Goal: Information Seeking & Learning: Learn about a topic

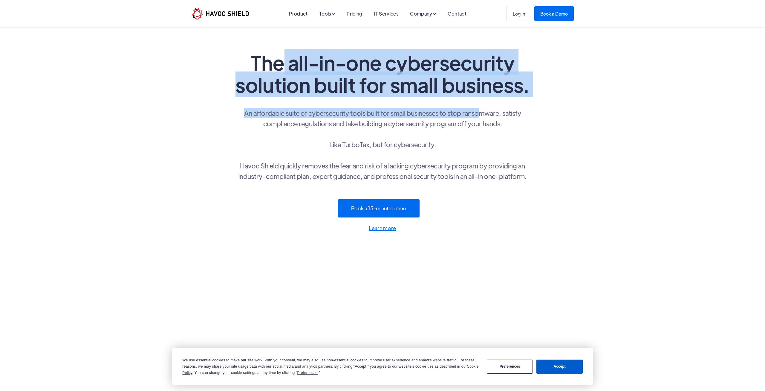
drag, startPoint x: 279, startPoint y: 62, endPoint x: 449, endPoint y: 96, distance: 173.6
click at [469, 108] on div "The all-in-one cybersecurity solution built for small business. An affordable s…" at bounding box center [382, 141] width 313 height 181
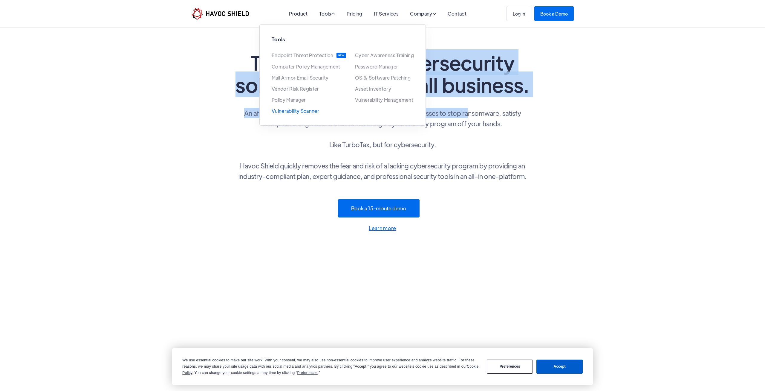
click at [301, 111] on link "Vulnerability Scanner" at bounding box center [296, 110] width 48 height 5
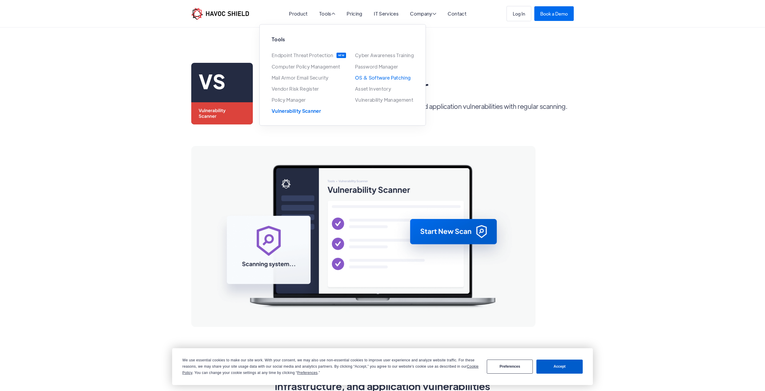
click at [389, 79] on link "OS & Software Patching" at bounding box center [383, 77] width 56 height 5
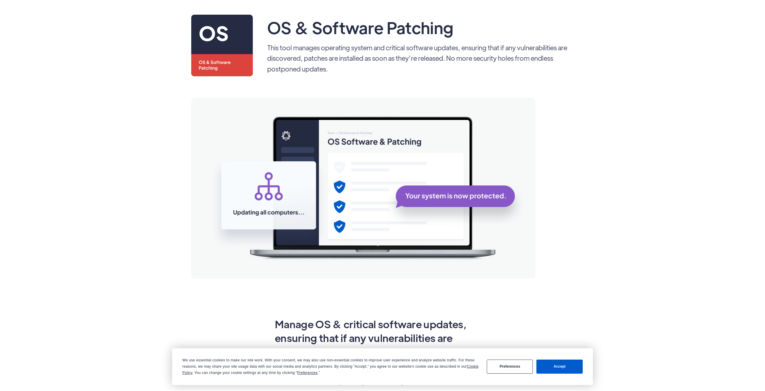
scroll to position [91, 0]
